Goal: Navigation & Orientation: Find specific page/section

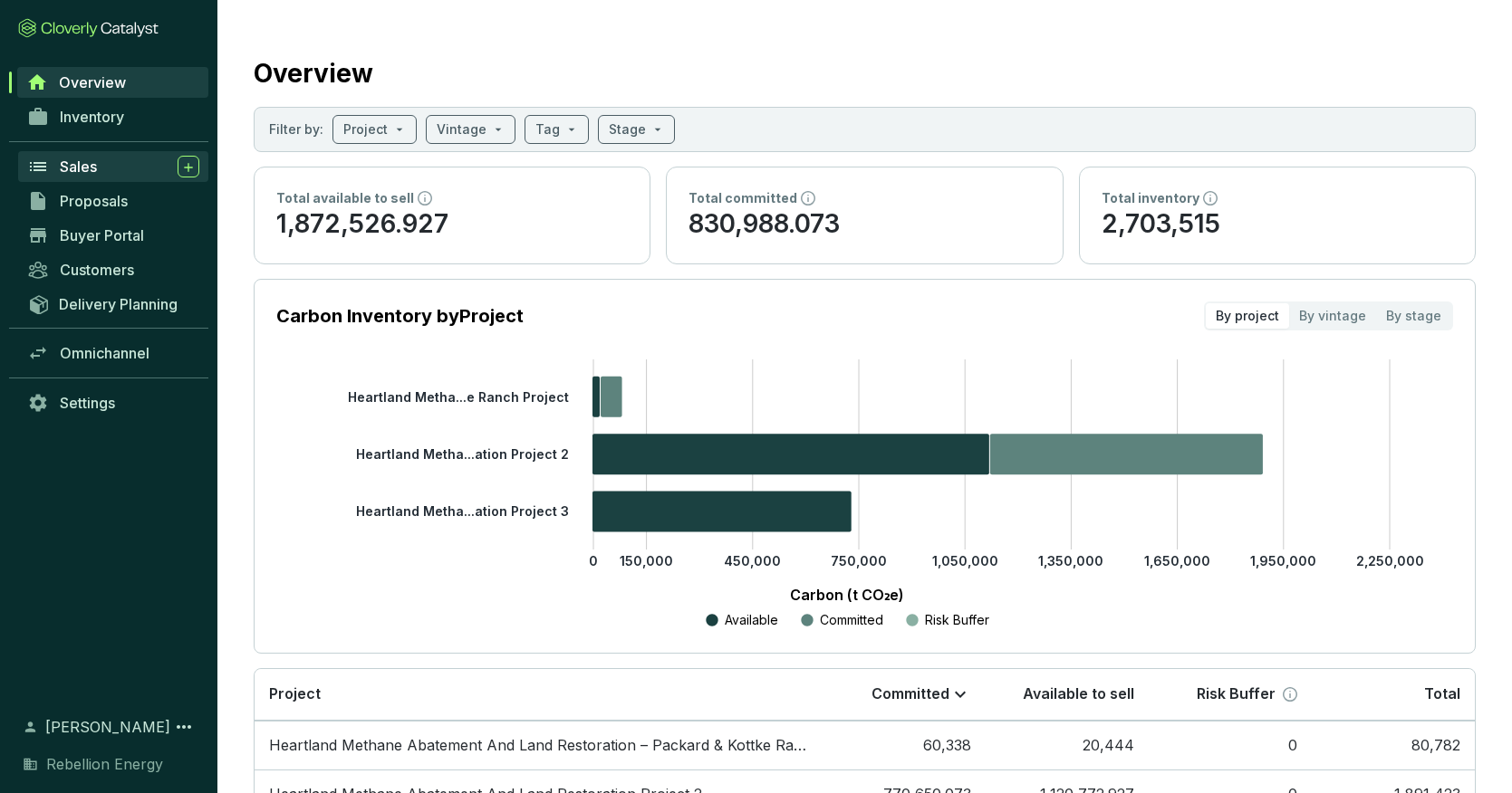
click at [58, 169] on link "Sales" at bounding box center [113, 167] width 191 height 31
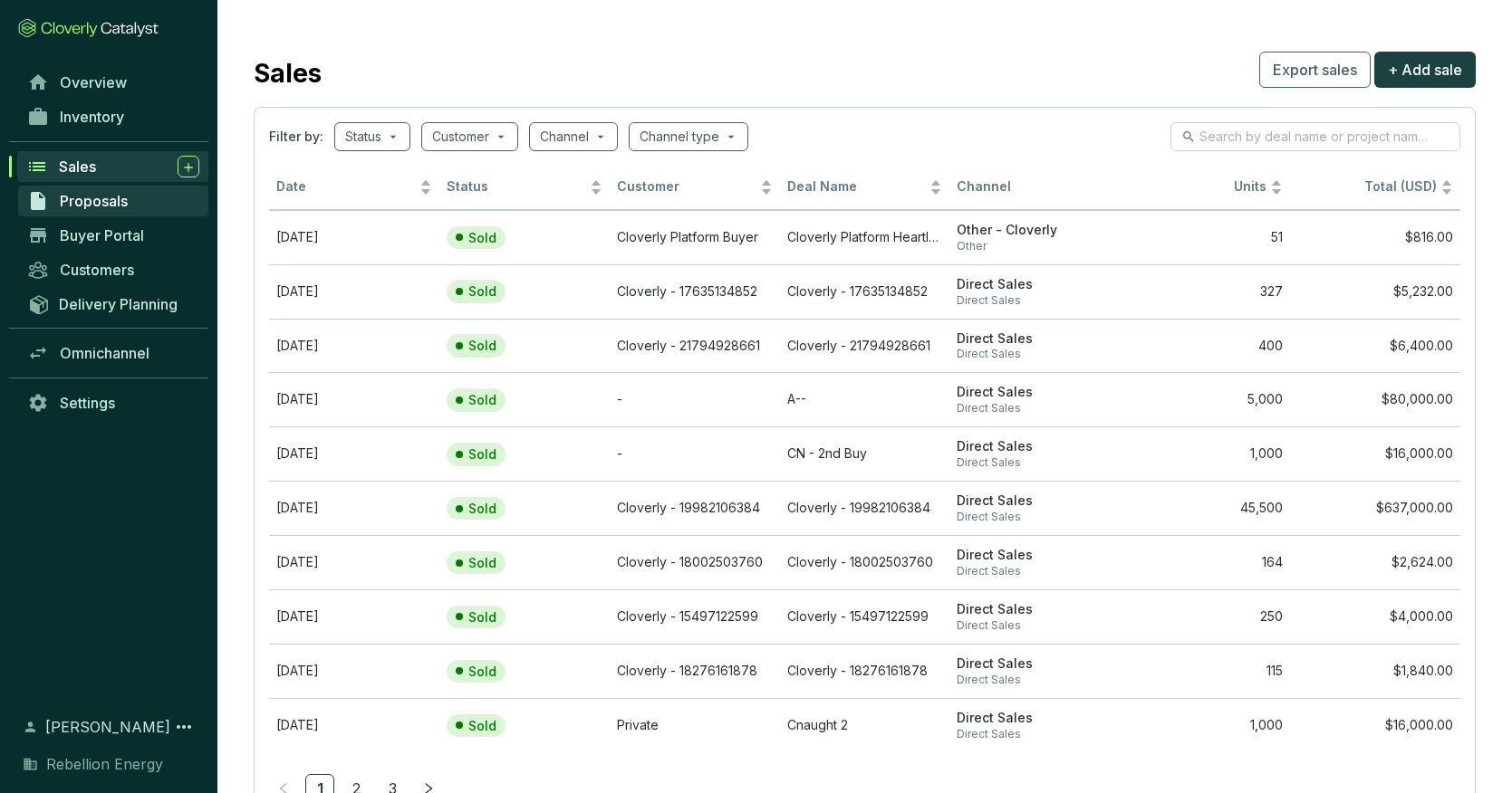
click at [109, 206] on span "Proposals" at bounding box center [93, 201] width 68 height 18
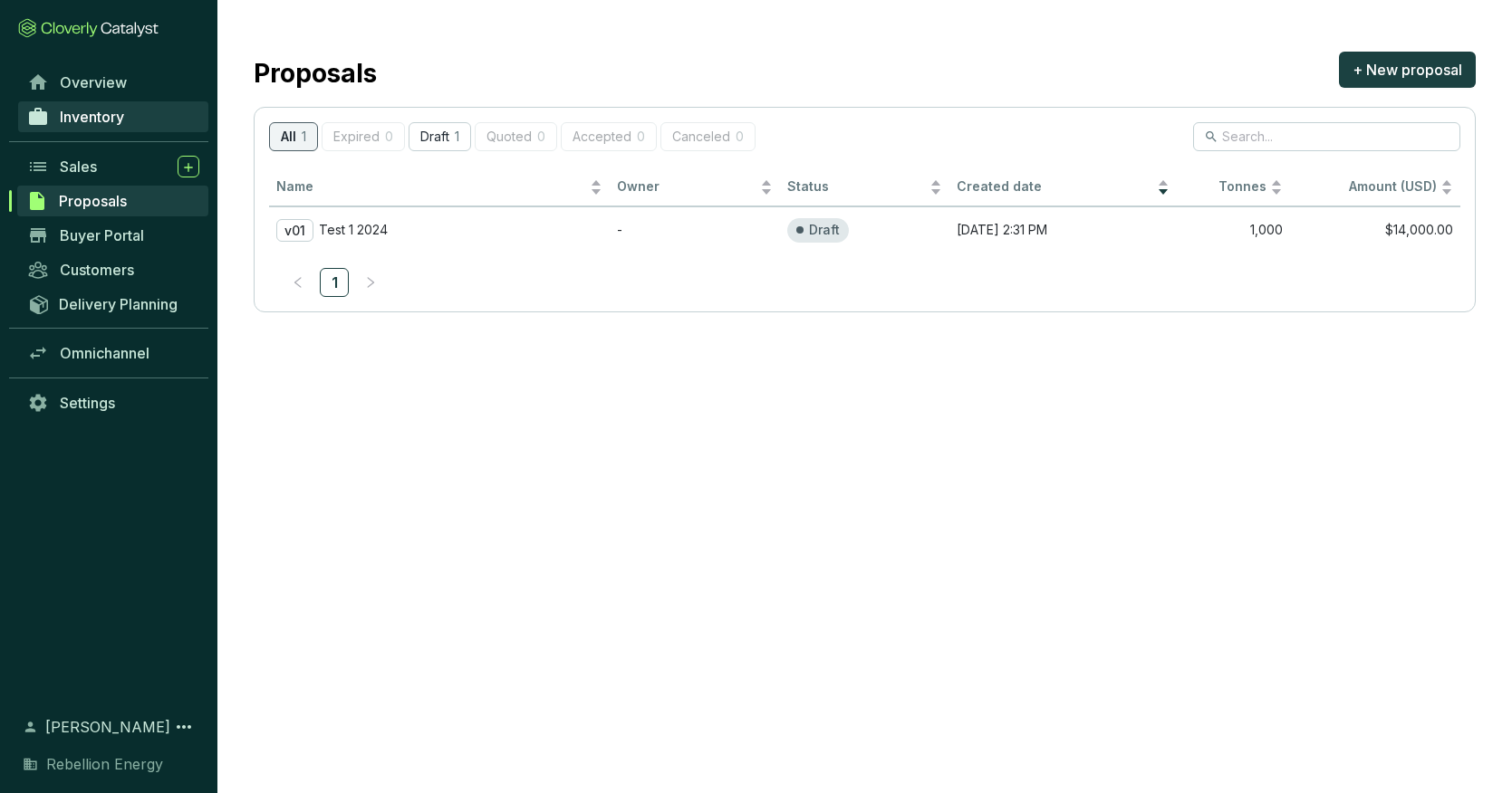
click at [90, 117] on span "Inventory" at bounding box center [92, 117] width 64 height 18
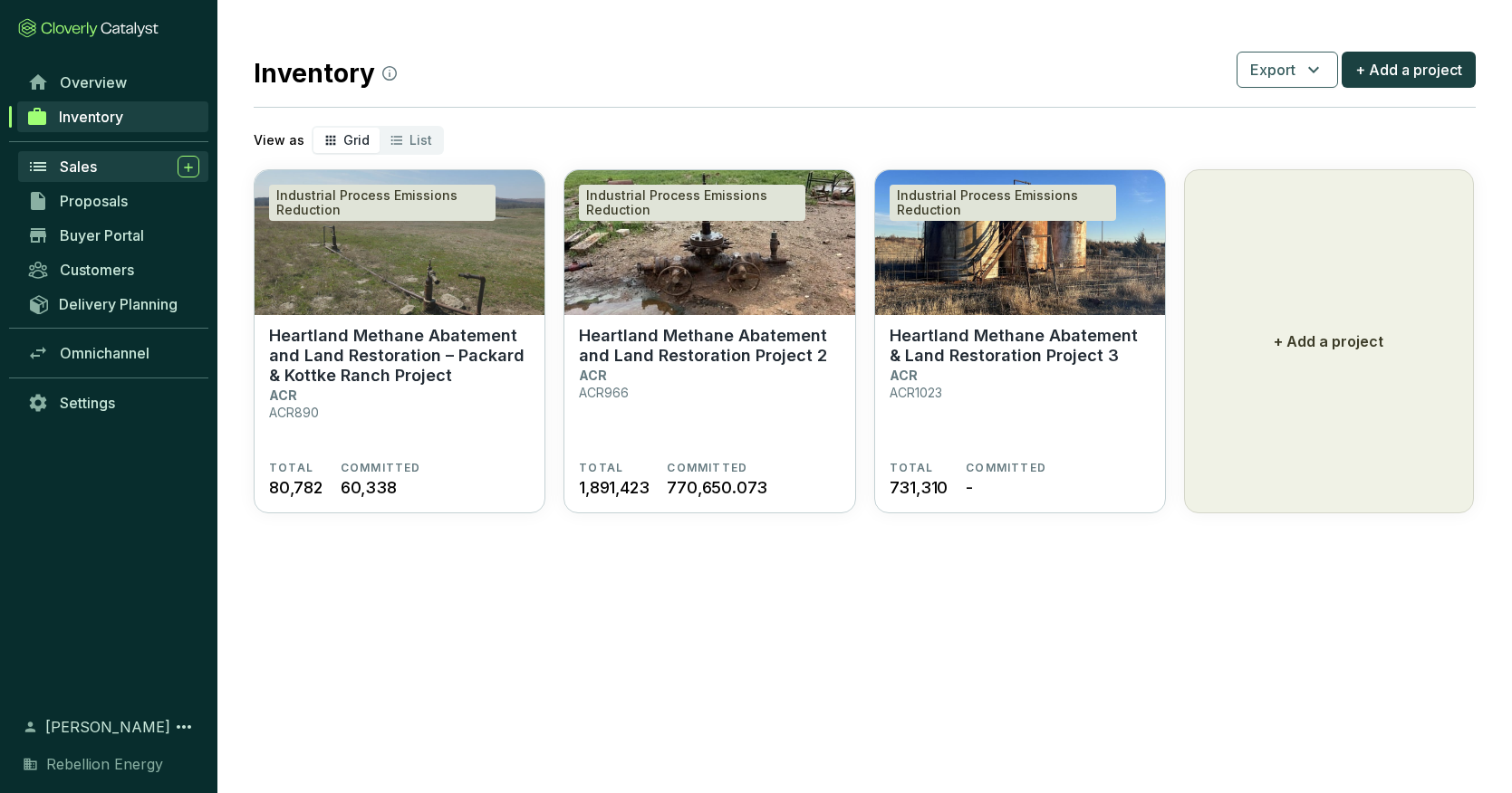
click at [83, 172] on span "Sales" at bounding box center [78, 167] width 37 height 18
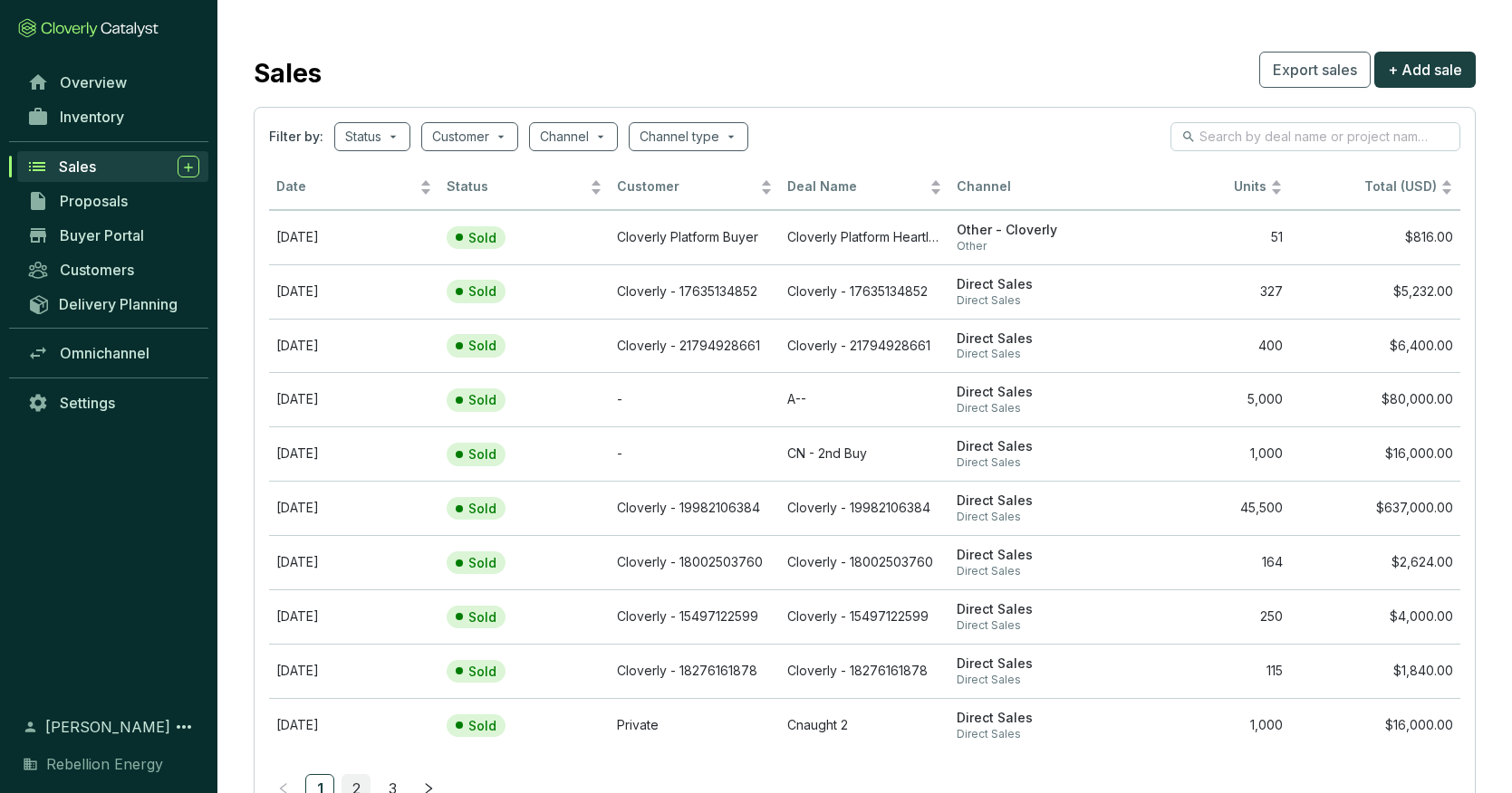
click at [357, 778] on link "2" at bounding box center [356, 788] width 27 height 27
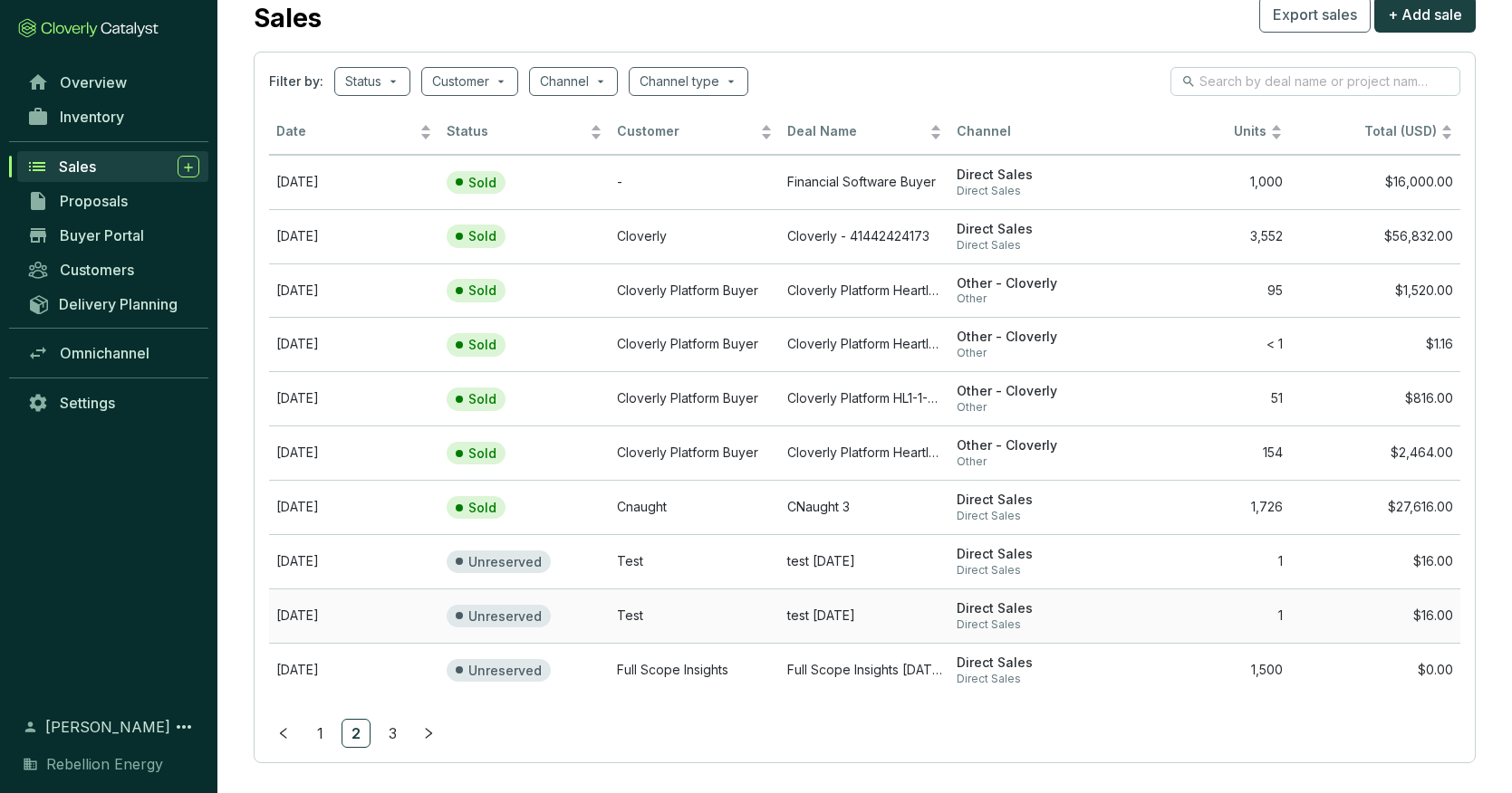
scroll to position [72, 0]
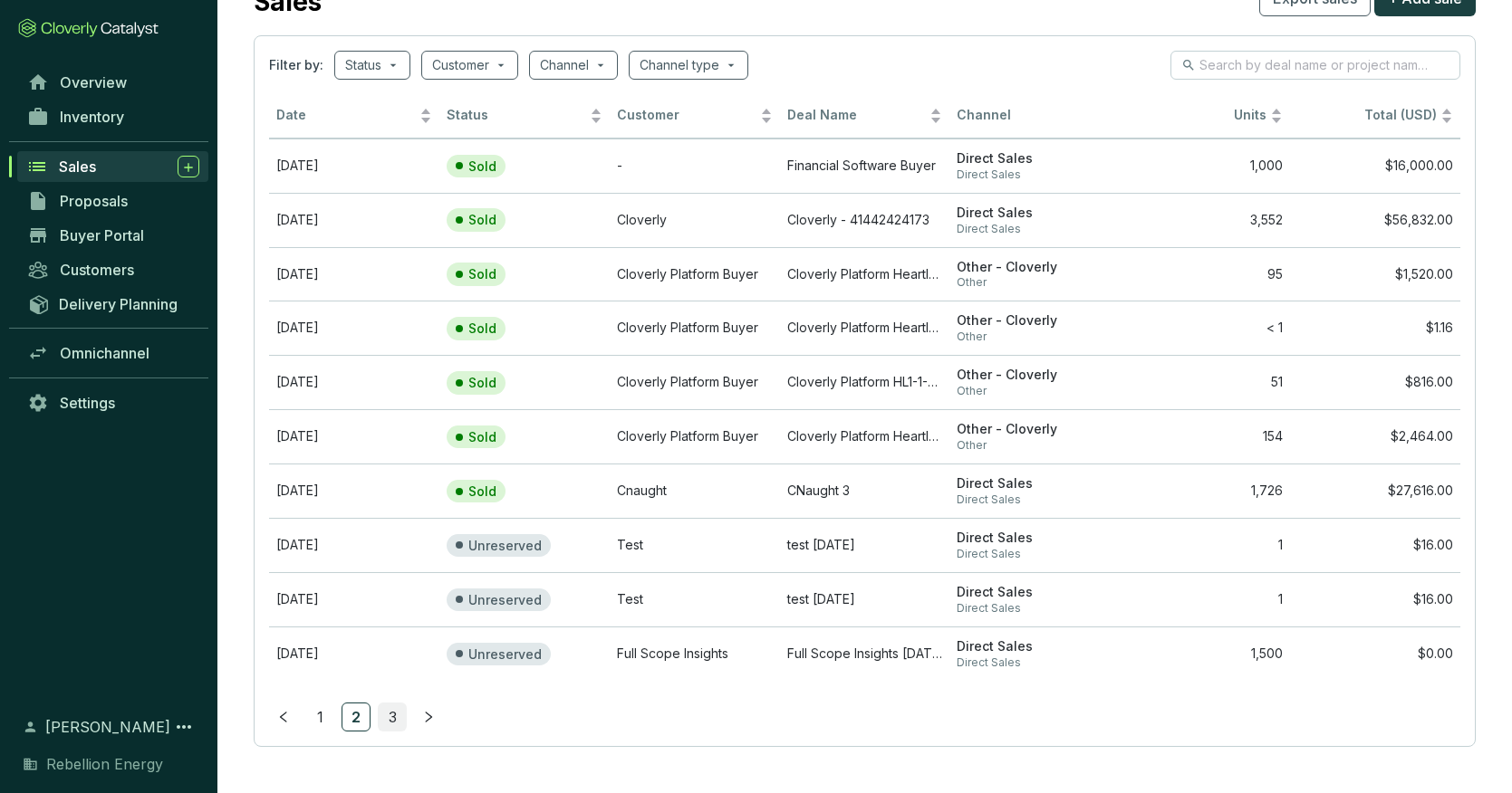
click at [386, 717] on link "3" at bounding box center [392, 718] width 27 height 27
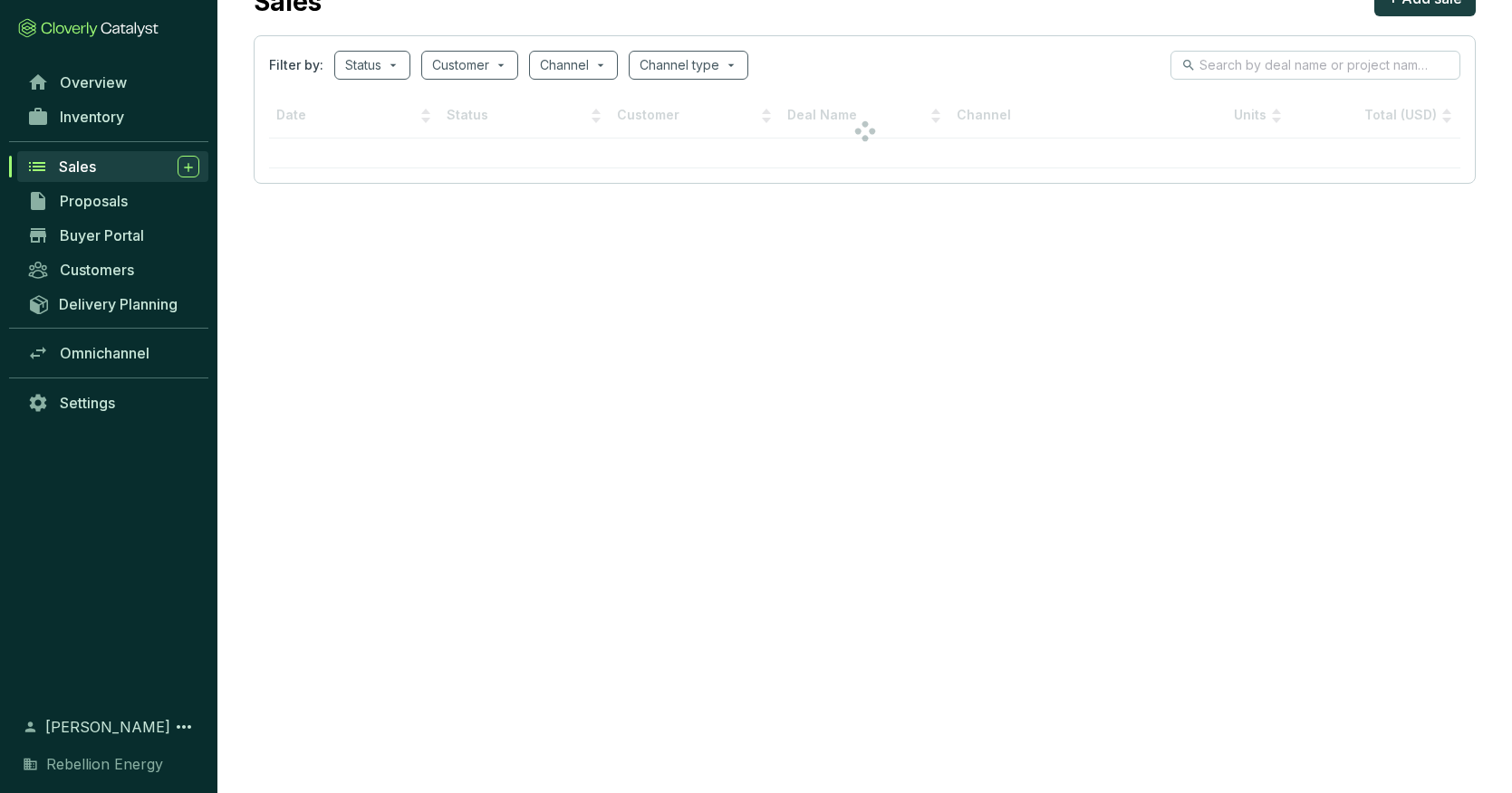
scroll to position [0, 0]
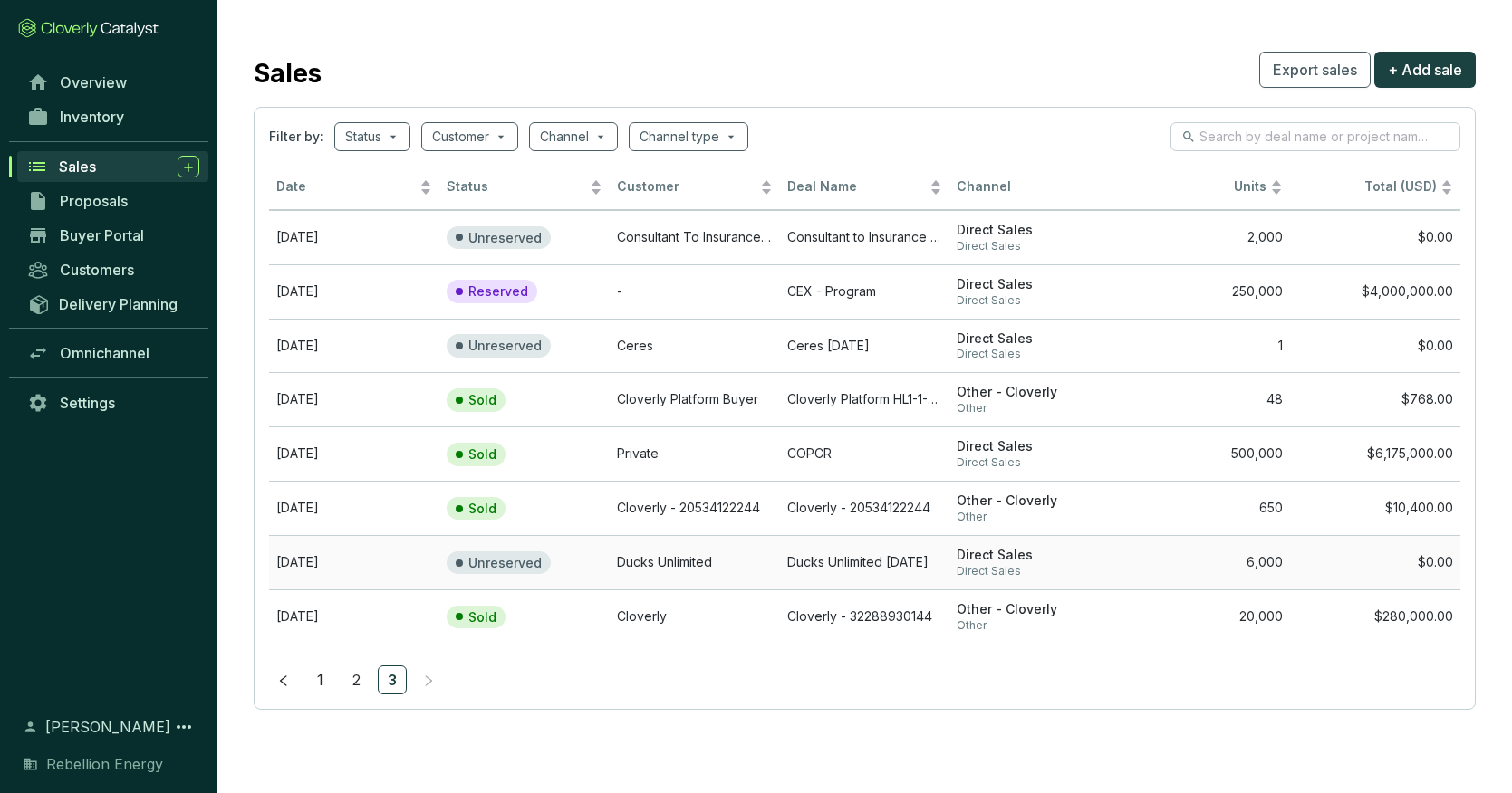
click at [483, 558] on p "Unreserved" at bounding box center [505, 563] width 74 height 16
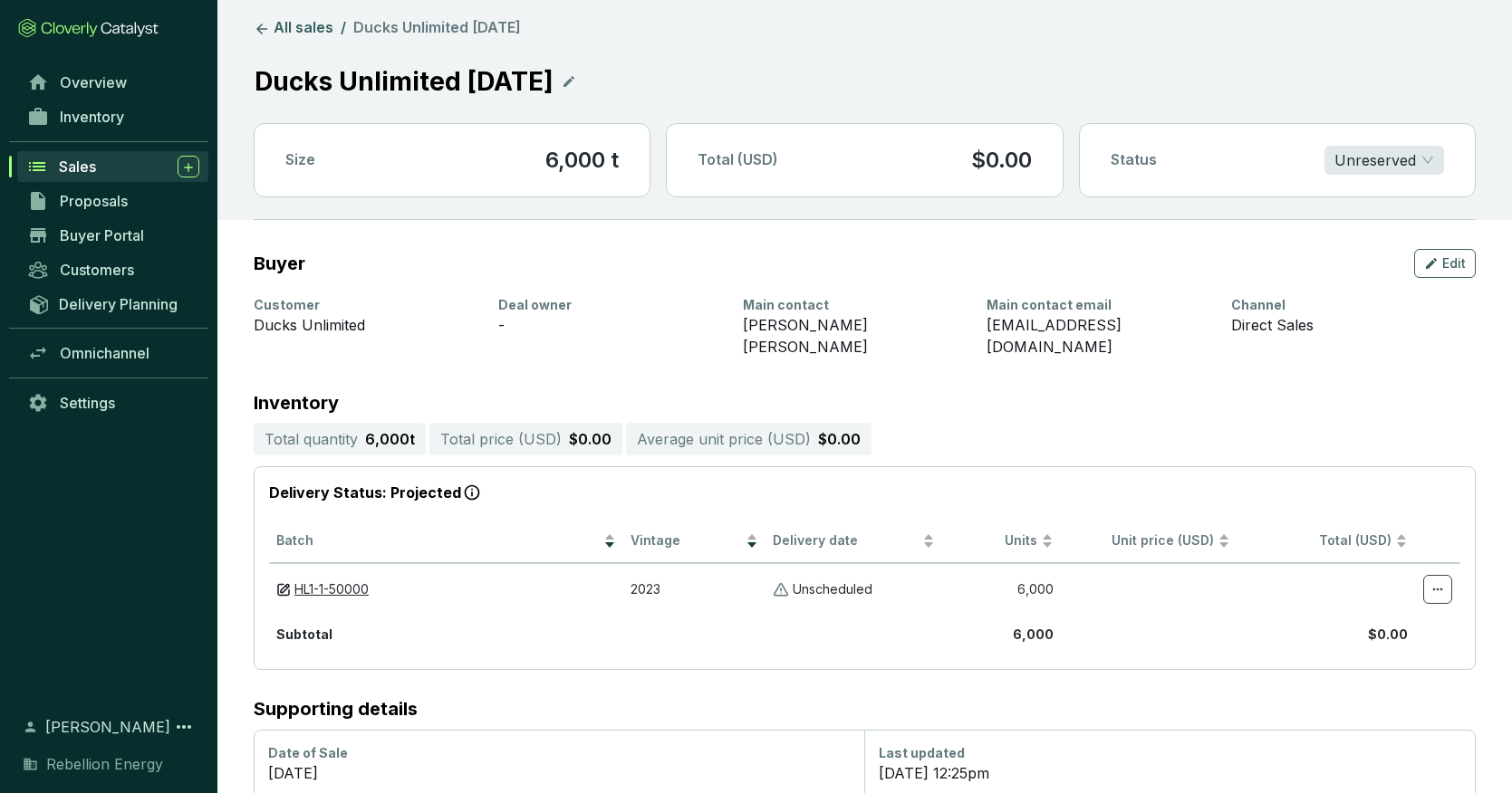
click at [1412, 162] on span "Unreserved" at bounding box center [1384, 161] width 100 height 27
click at [1139, 111] on section "All sales / Ducks Unlimited [DATE] Ducks Unlimited [DATE] Size 6,000 t Total (U…" at bounding box center [865, 119] width 1222 height 202
click at [254, 32] on icon at bounding box center [262, 29] width 16 height 16
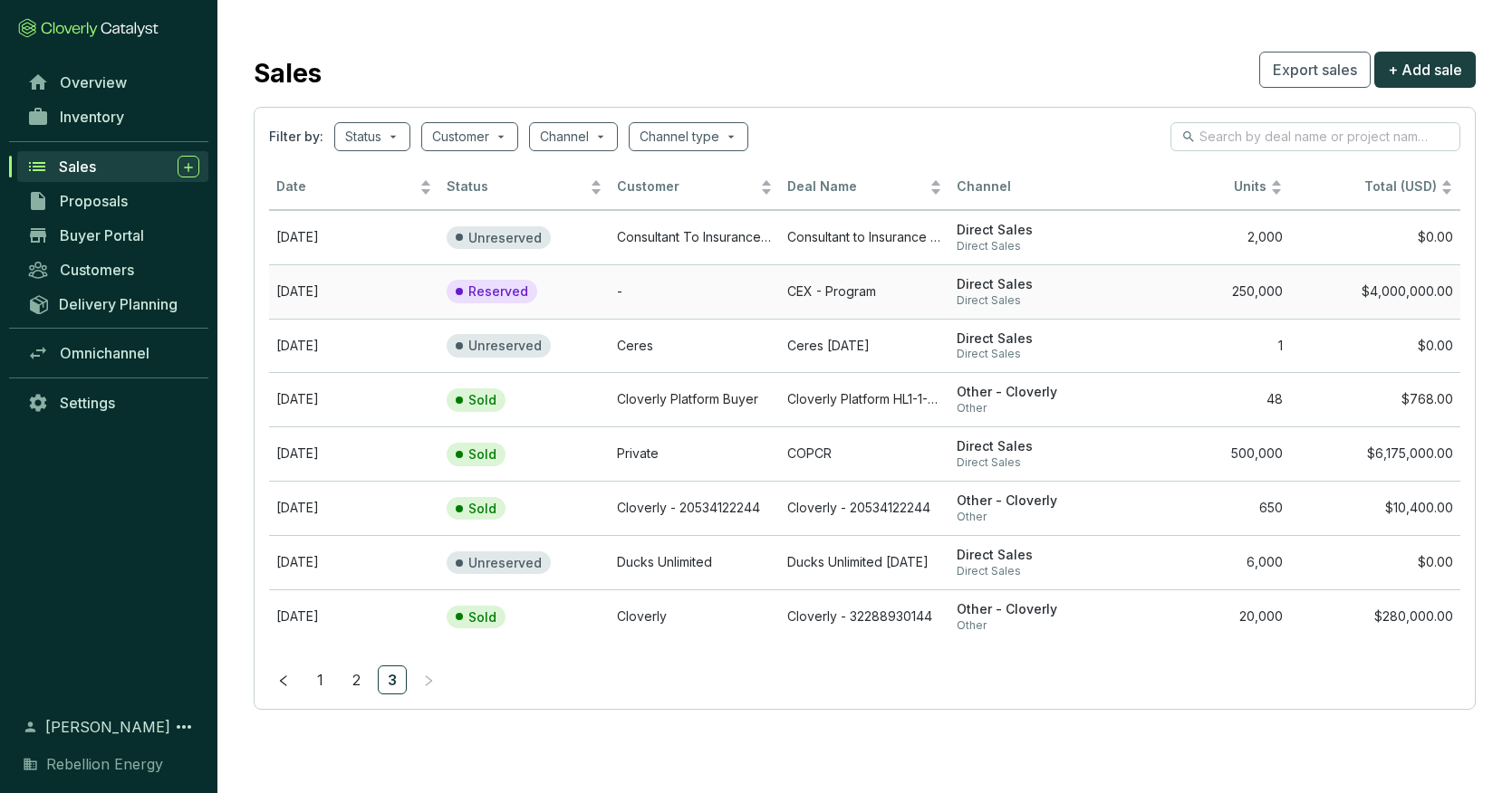
click at [503, 288] on p "Reserved" at bounding box center [498, 291] width 60 height 16
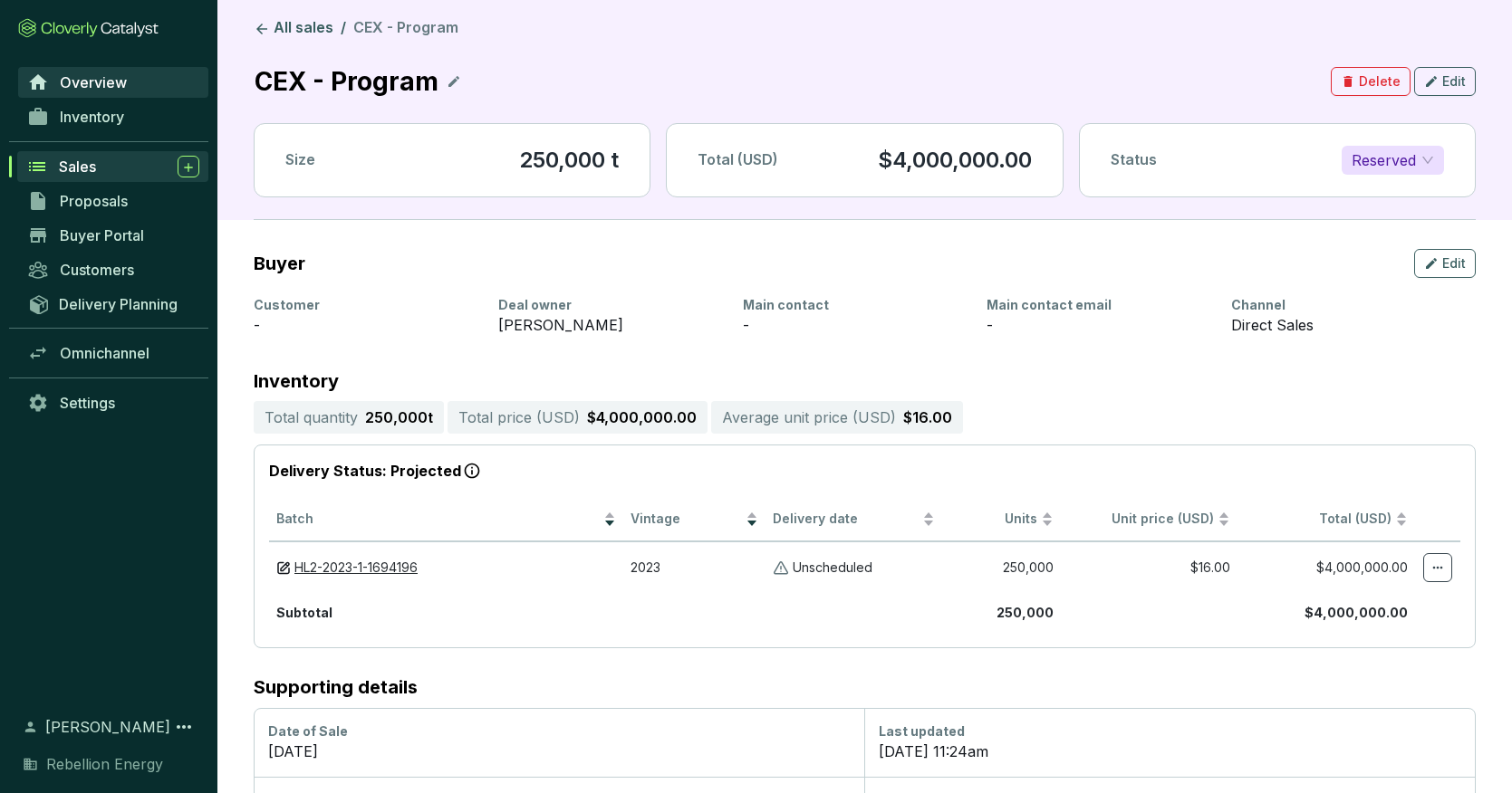
click at [83, 83] on span "Overview" at bounding box center [93, 83] width 67 height 18
